Goal: Find contact information: Find contact information

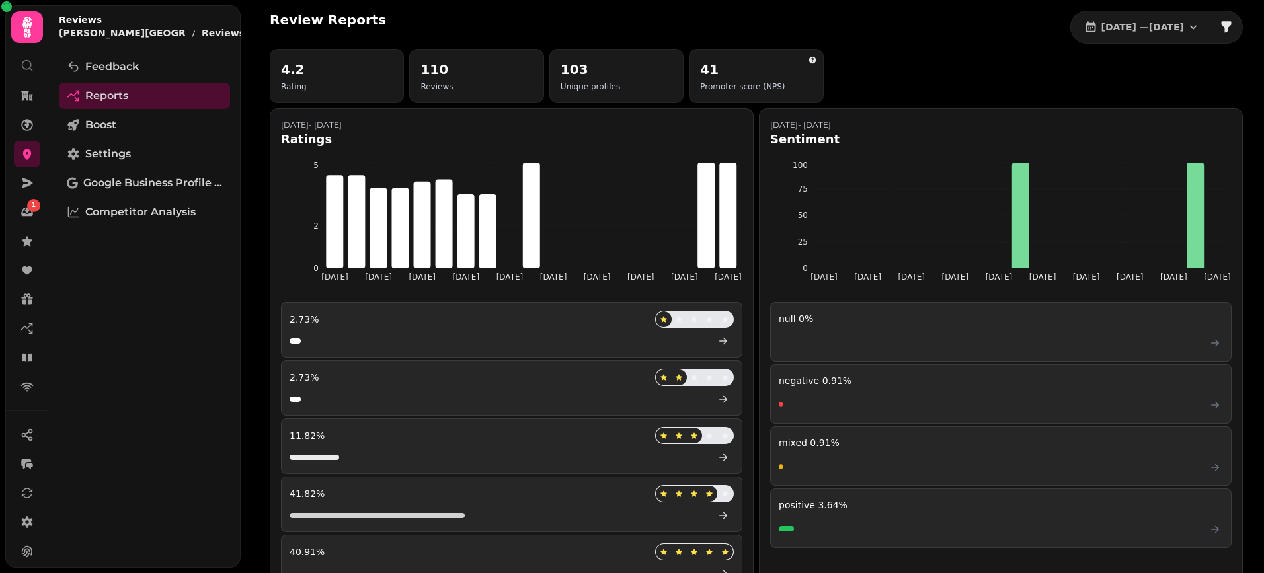
scroll to position [770, 0]
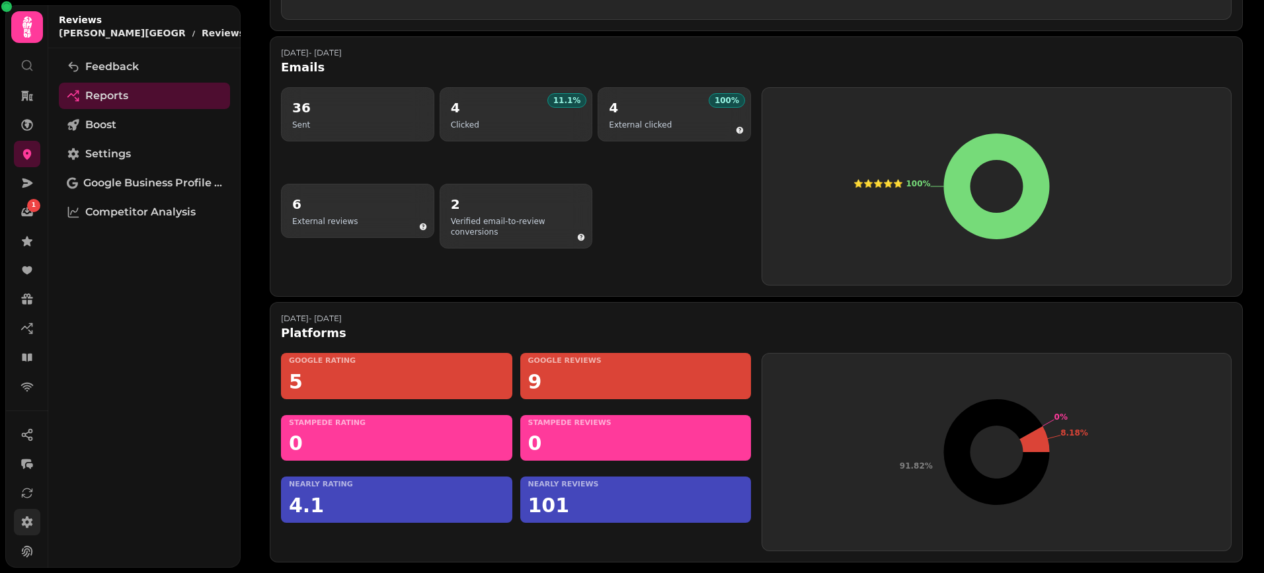
click at [30, 524] on icon at bounding box center [27, 522] width 11 height 12
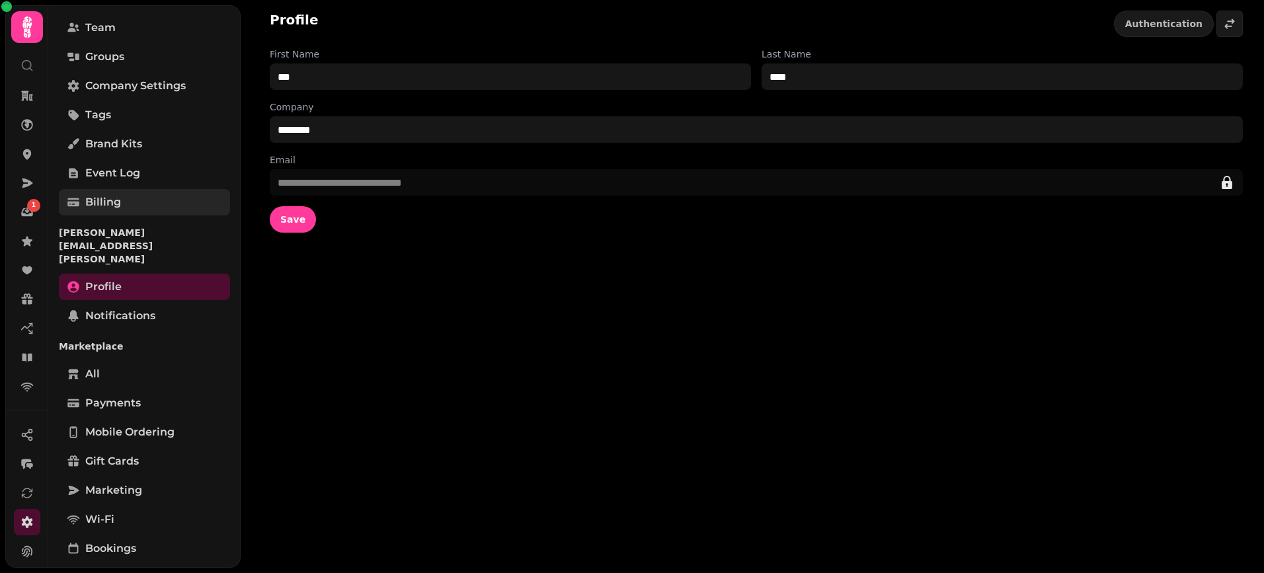
scroll to position [126, 0]
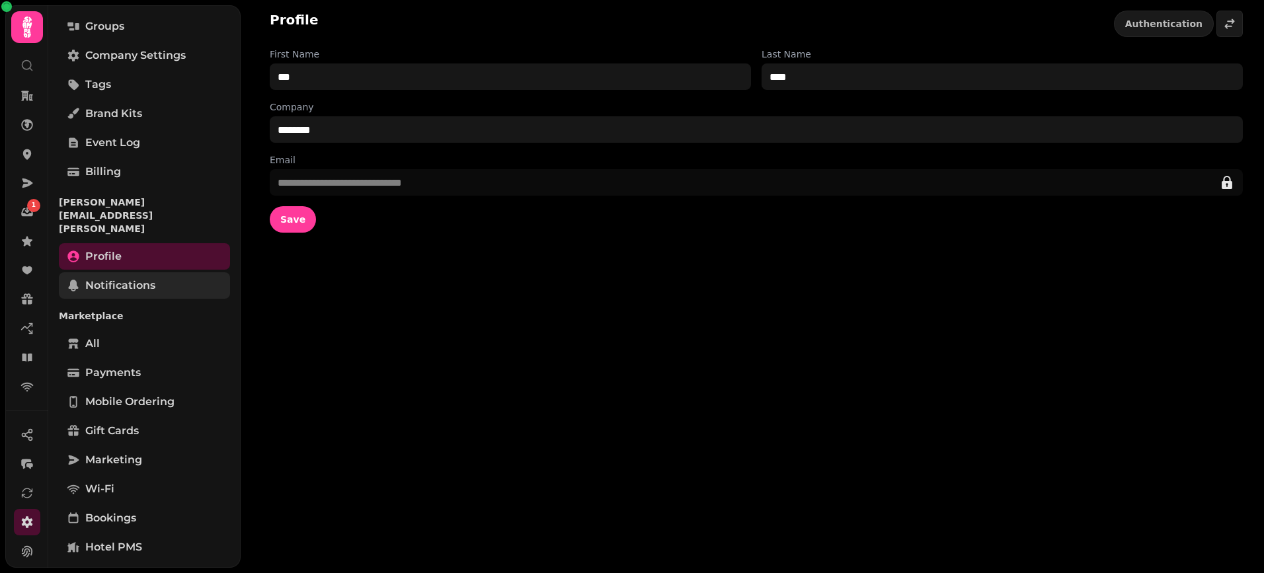
click at [127, 278] on span "Notifications" at bounding box center [120, 286] width 70 height 16
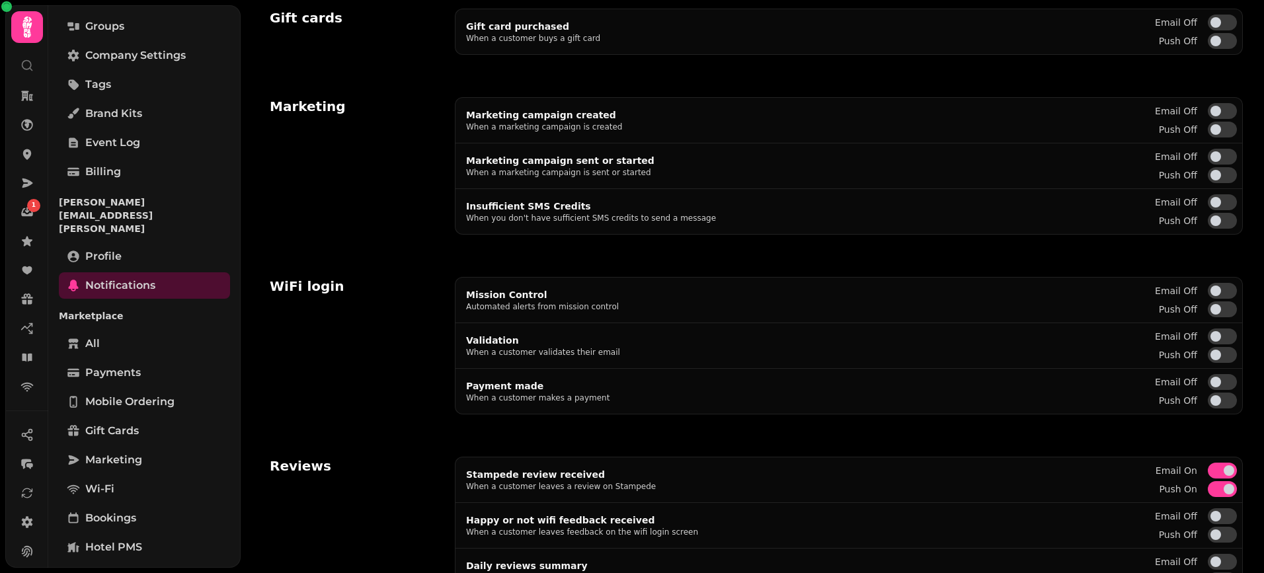
scroll to position [333, 0]
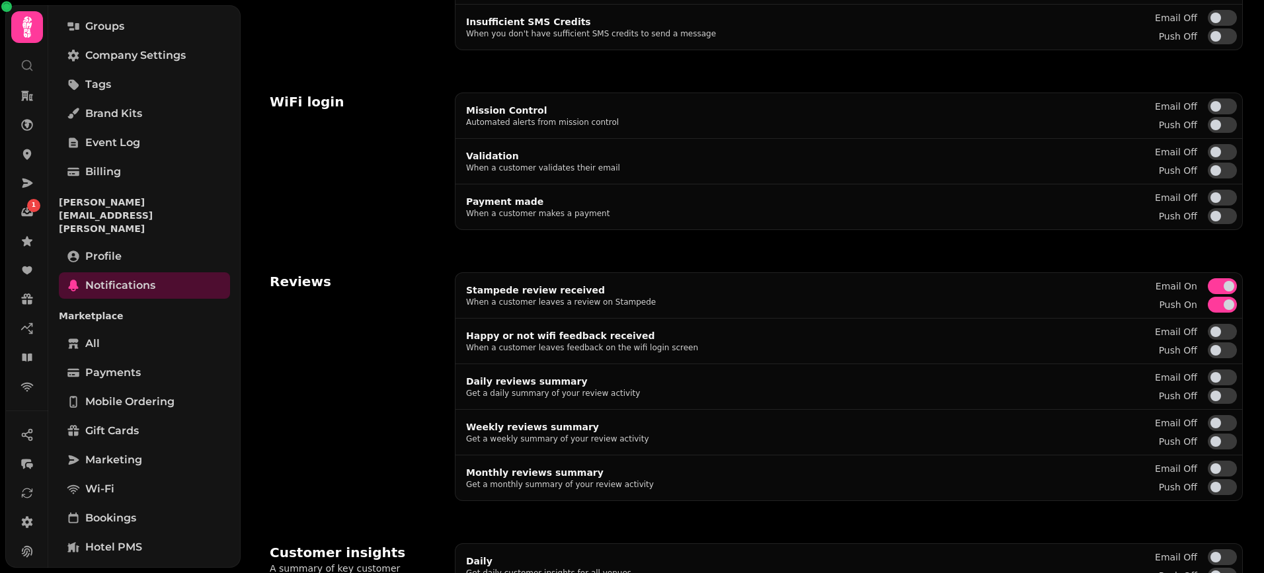
click at [1222, 375] on button "Email off" at bounding box center [1222, 378] width 29 height 16
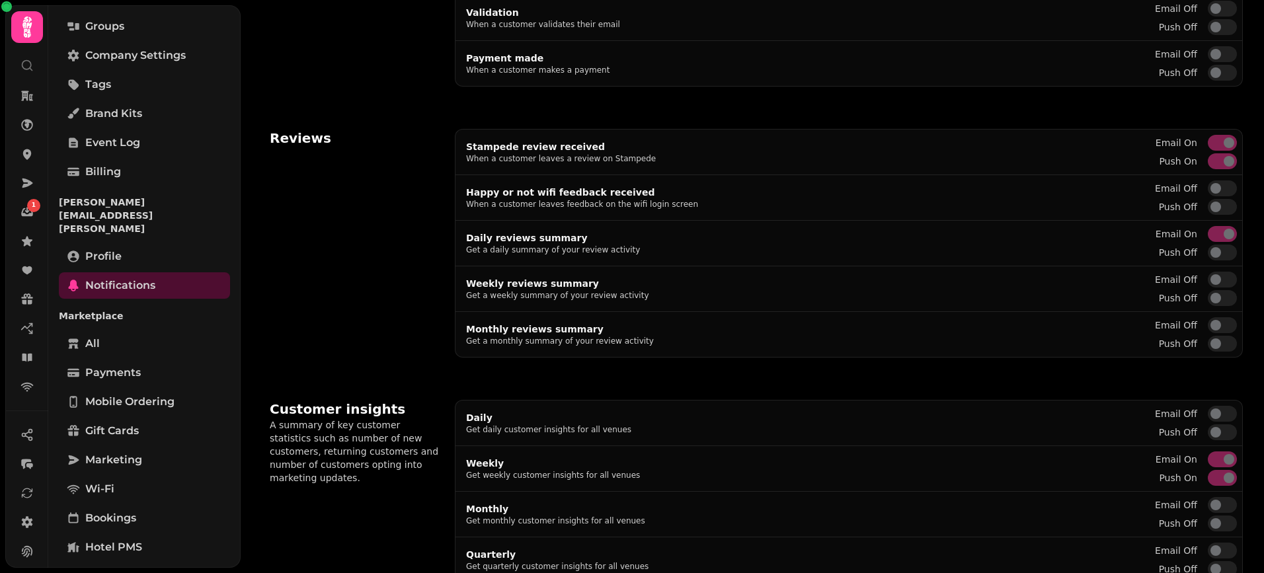
scroll to position [513, 0]
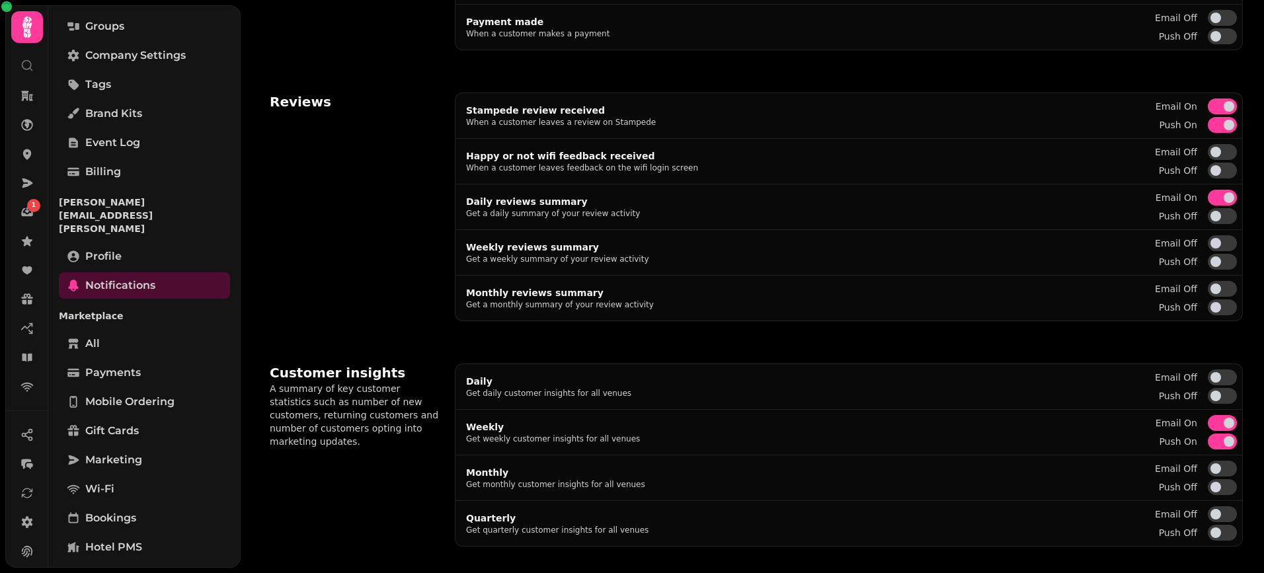
click at [385, 208] on div "Reviews" at bounding box center [354, 207] width 169 height 229
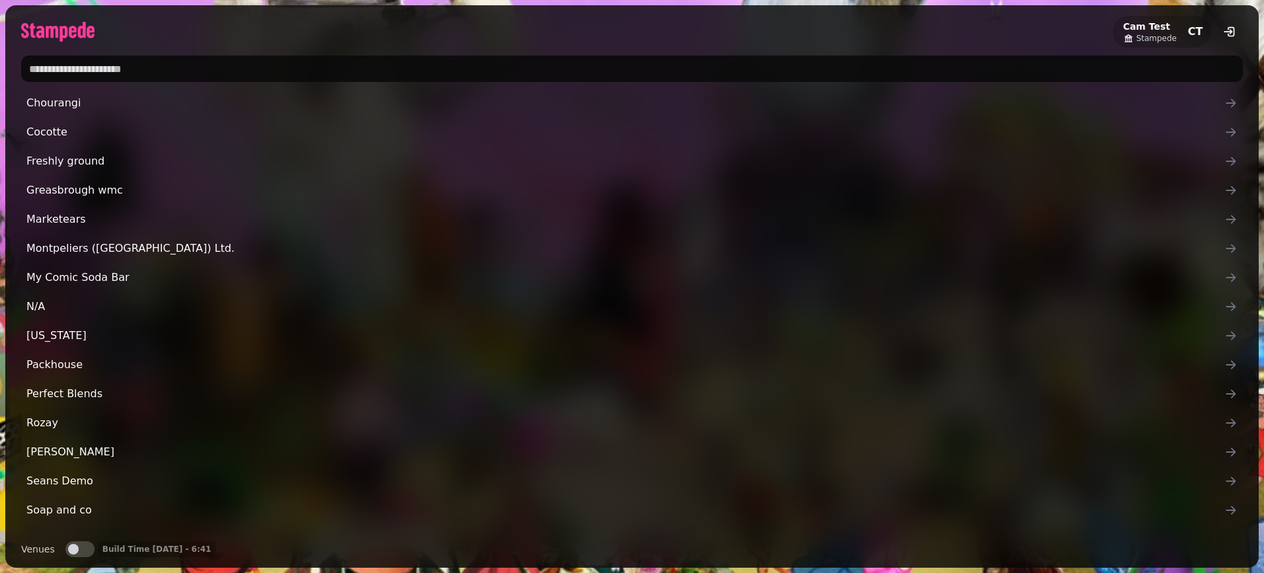
click at [82, 70] on input "text" at bounding box center [632, 69] width 1222 height 26
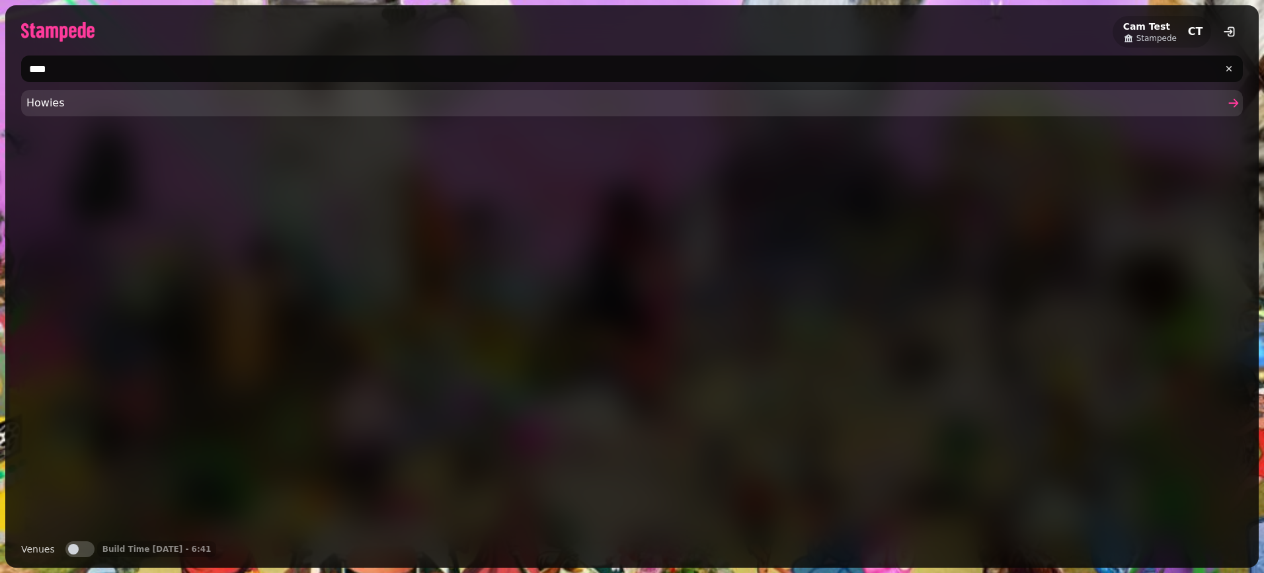
type input "****"
click at [64, 100] on span "Howies" at bounding box center [625, 103] width 1198 height 16
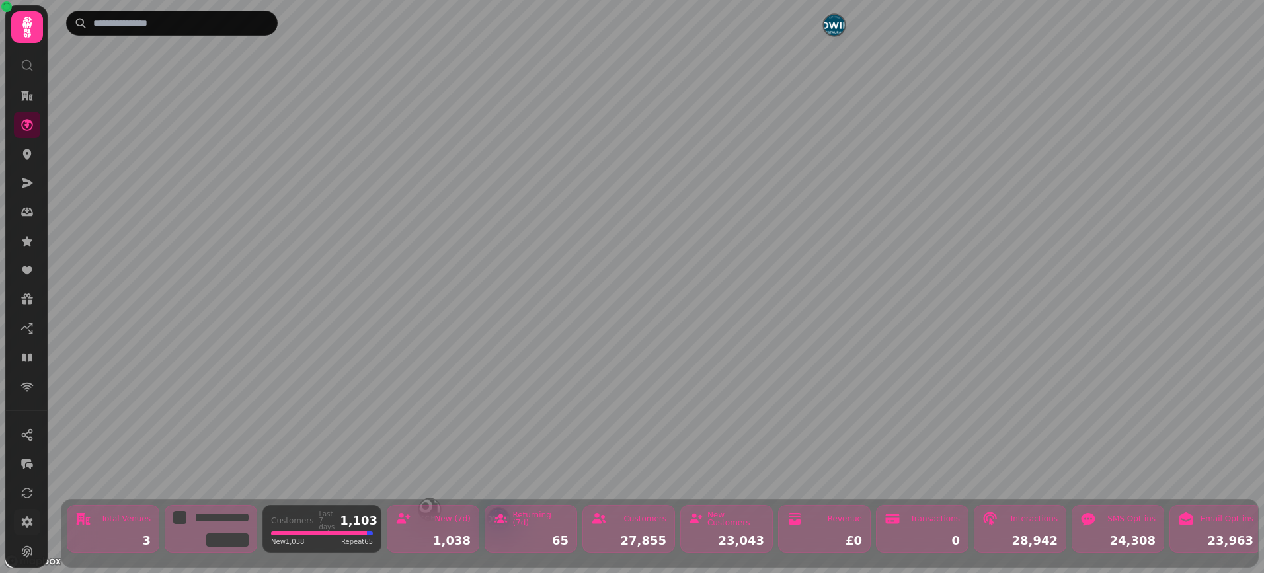
click at [22, 528] on link at bounding box center [27, 522] width 26 height 26
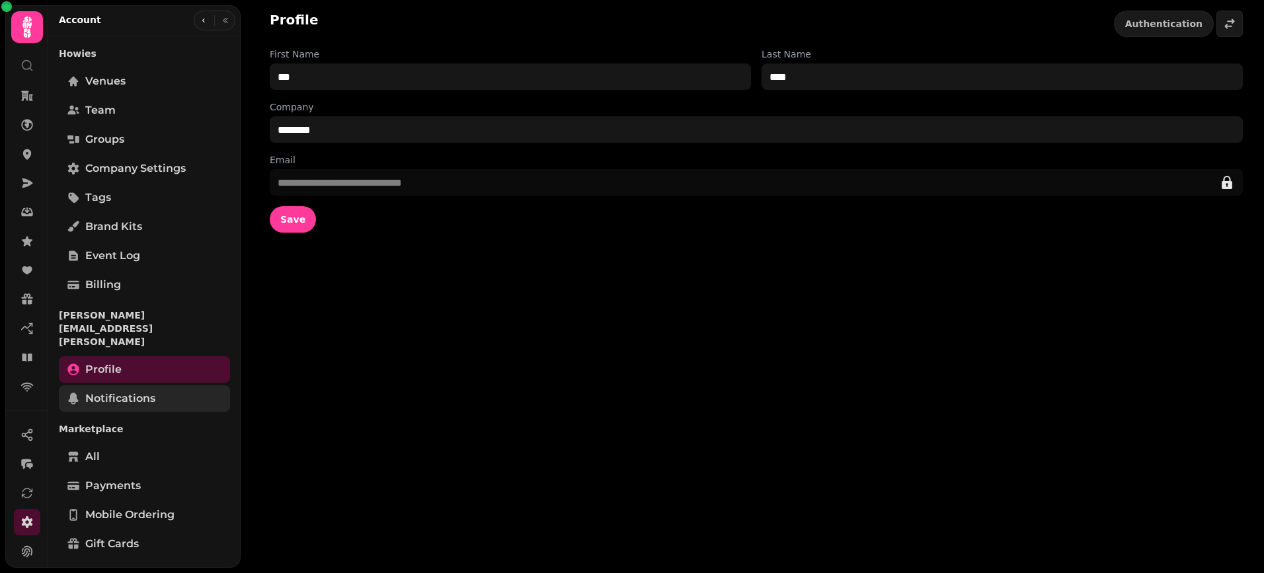
click at [124, 391] on span "Notifications" at bounding box center [120, 399] width 70 height 16
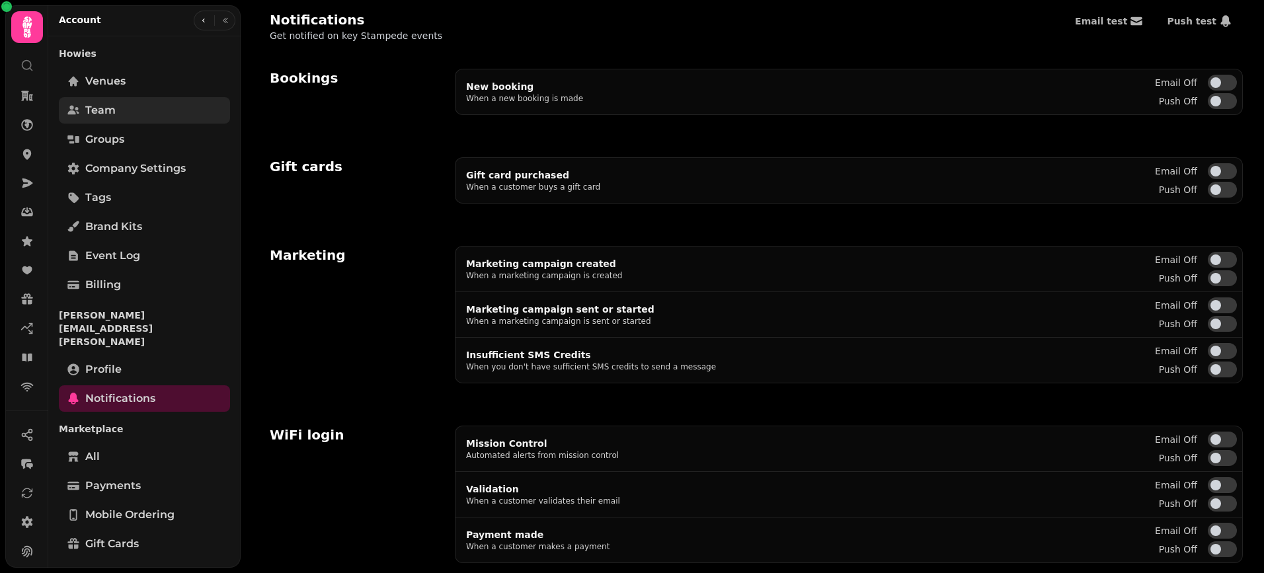
click at [103, 112] on span "Team" at bounding box center [100, 110] width 30 height 16
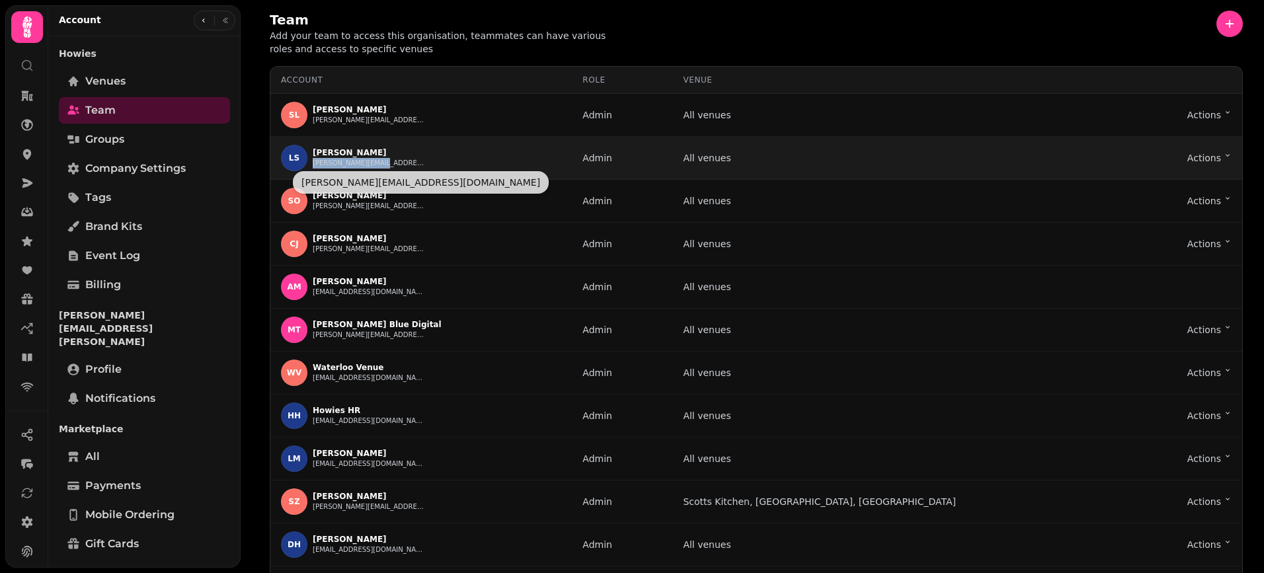
drag, startPoint x: 392, startPoint y: 164, endPoint x: 311, endPoint y: 165, distance: 80.7
click at [311, 165] on div "LS Louis Scott Louis@howies.uk.com" at bounding box center [421, 158] width 280 height 26
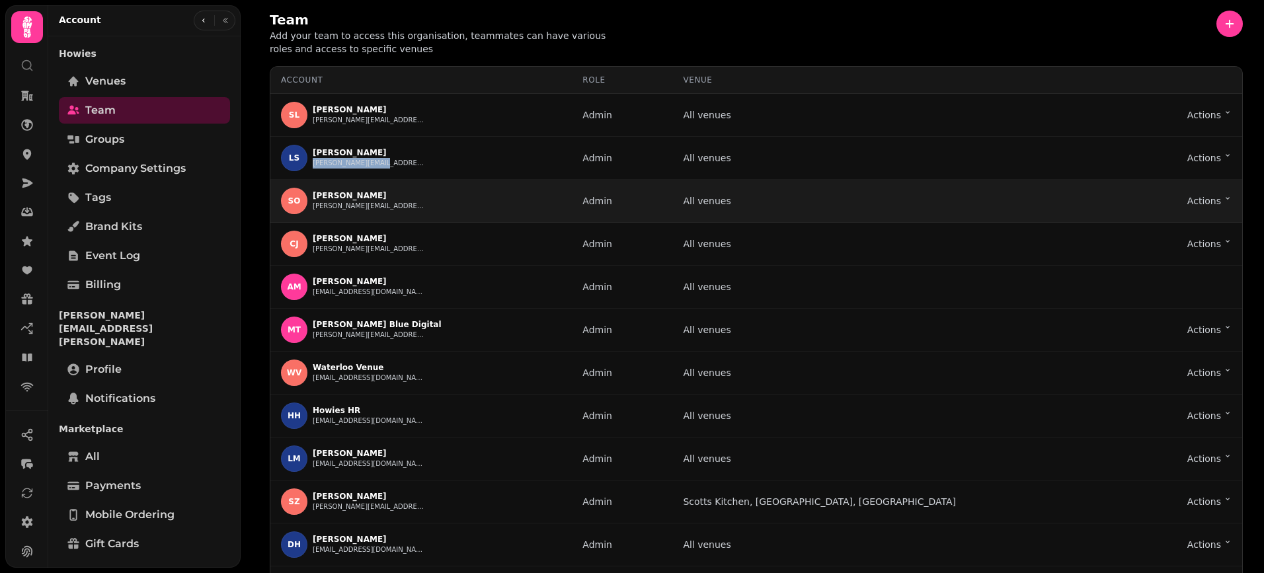
copy button "Louis@howies.uk.com"
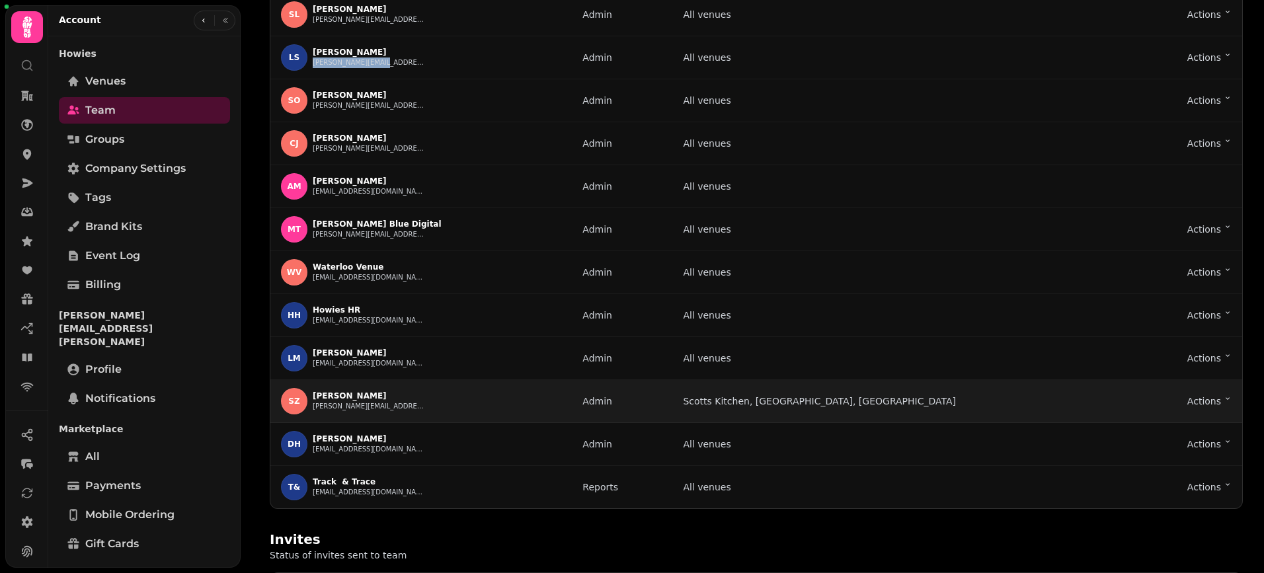
scroll to position [51, 0]
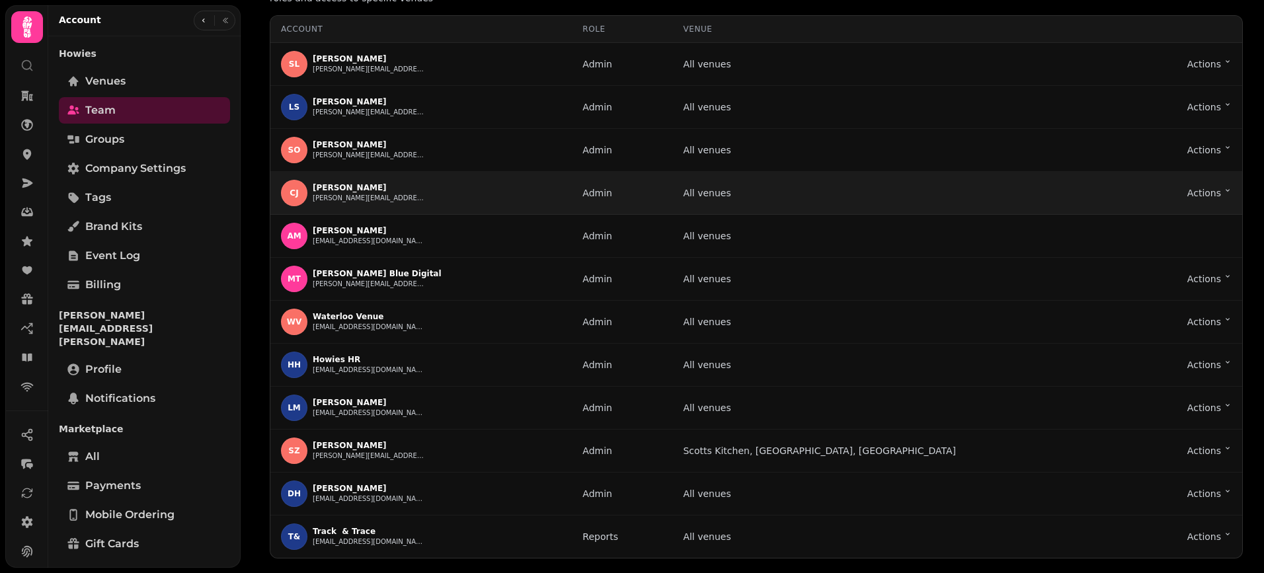
click at [510, 210] on td "CJ Craig Jones craig.jones+howies@stampede.ai" at bounding box center [420, 193] width 301 height 43
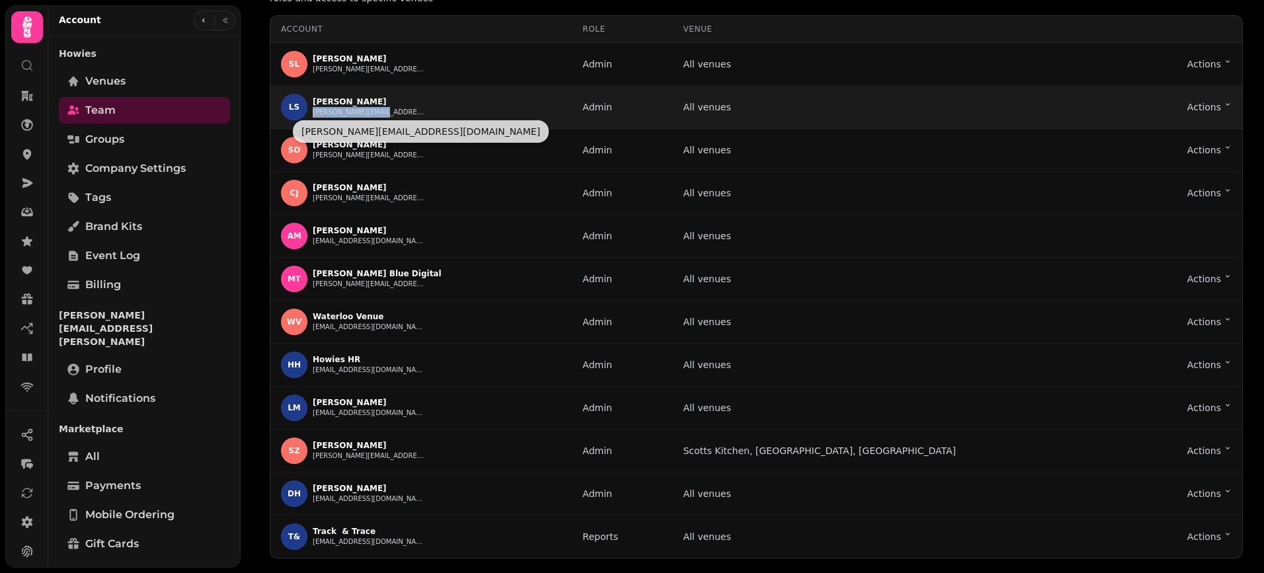
drag, startPoint x: 398, startPoint y: 116, endPoint x: 313, endPoint y: 110, distance: 84.8
click at [313, 110] on div "LS Louis Scott Louis@howies.uk.com" at bounding box center [421, 107] width 280 height 26
copy button "Louis@howies.uk.com"
